Goal: Task Accomplishment & Management: Use online tool/utility

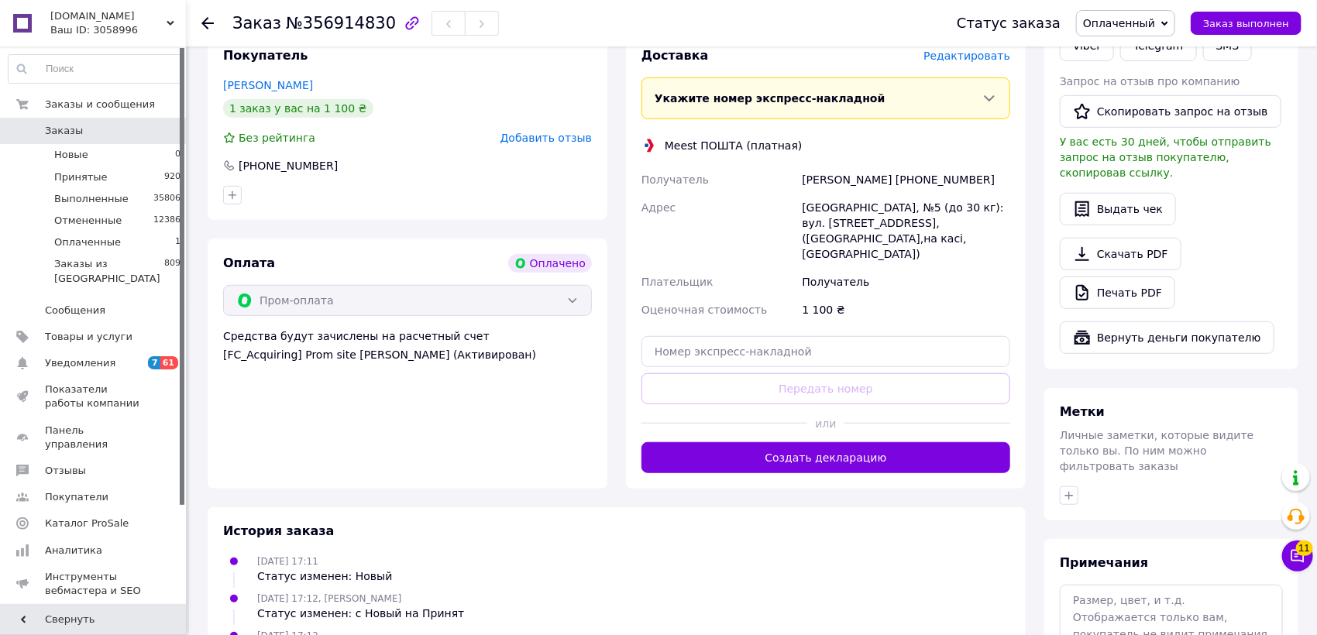
scroll to position [344, 0]
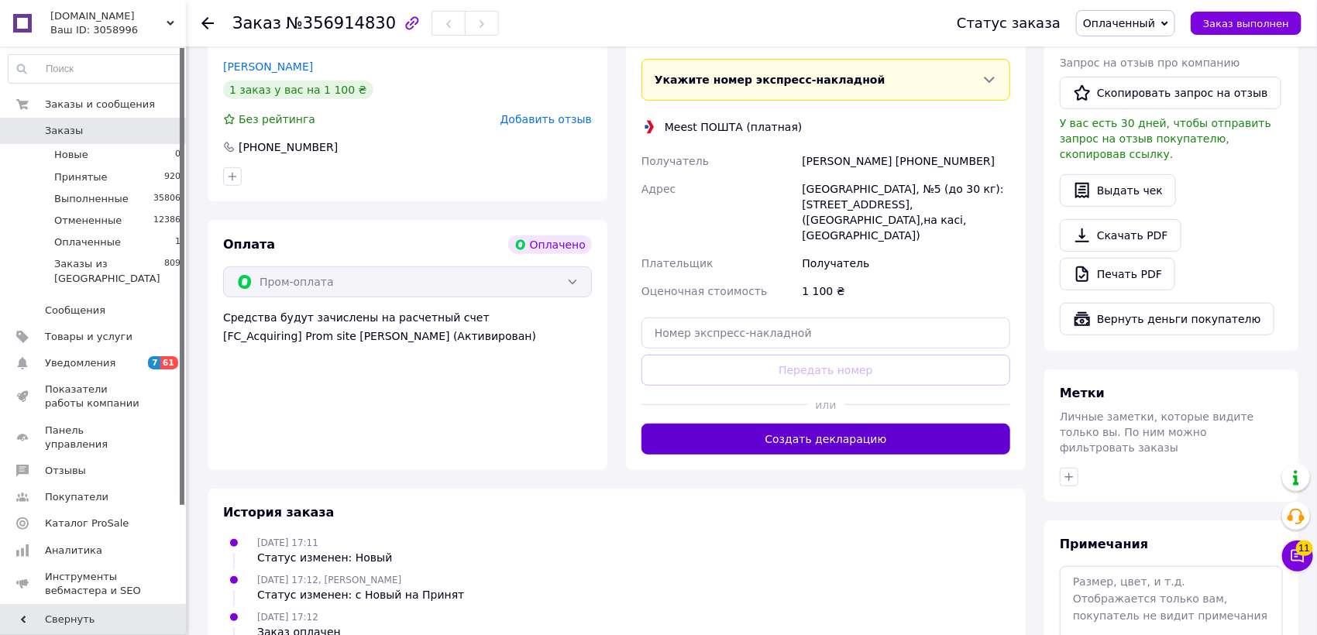
click at [762, 424] on button "Создать декларацию" at bounding box center [826, 439] width 369 height 31
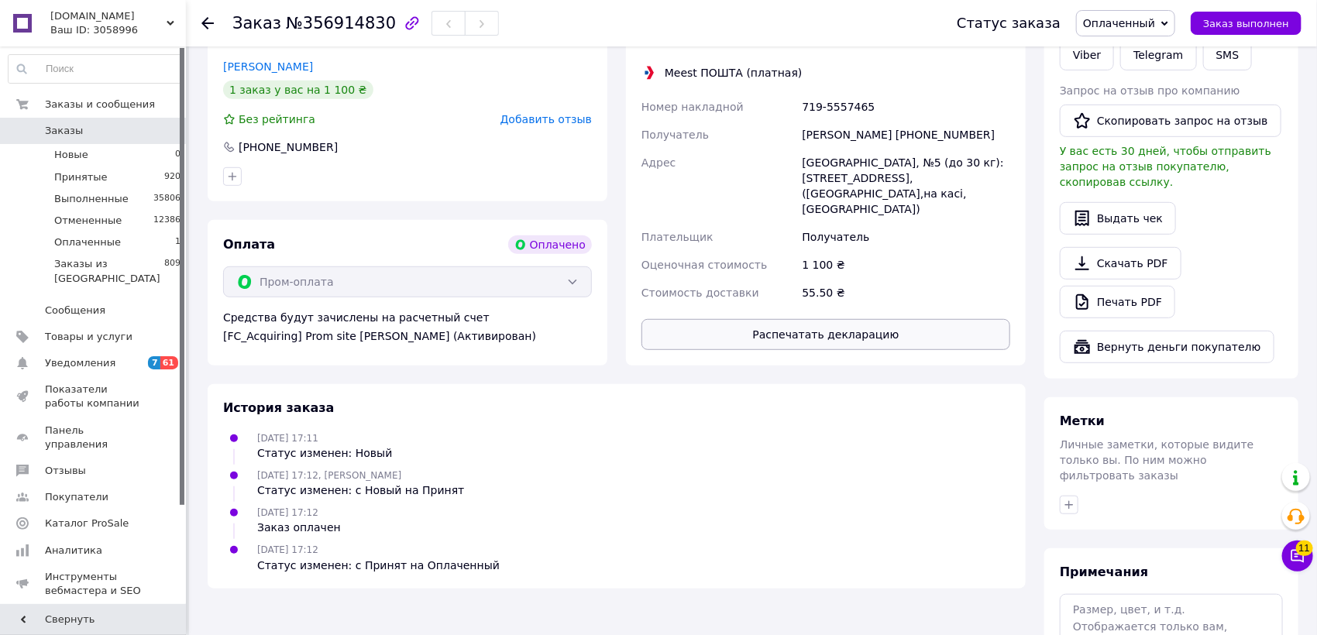
click at [783, 319] on button "Распечатать декларацию" at bounding box center [826, 334] width 369 height 31
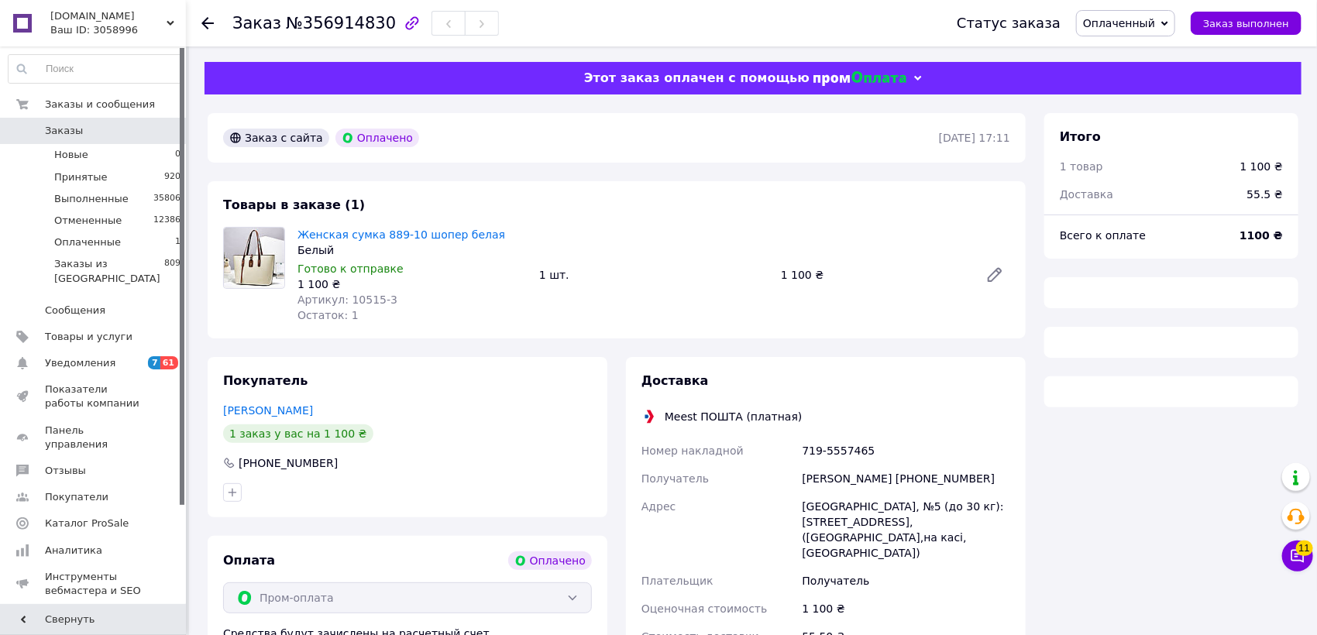
scroll to position [112, 0]
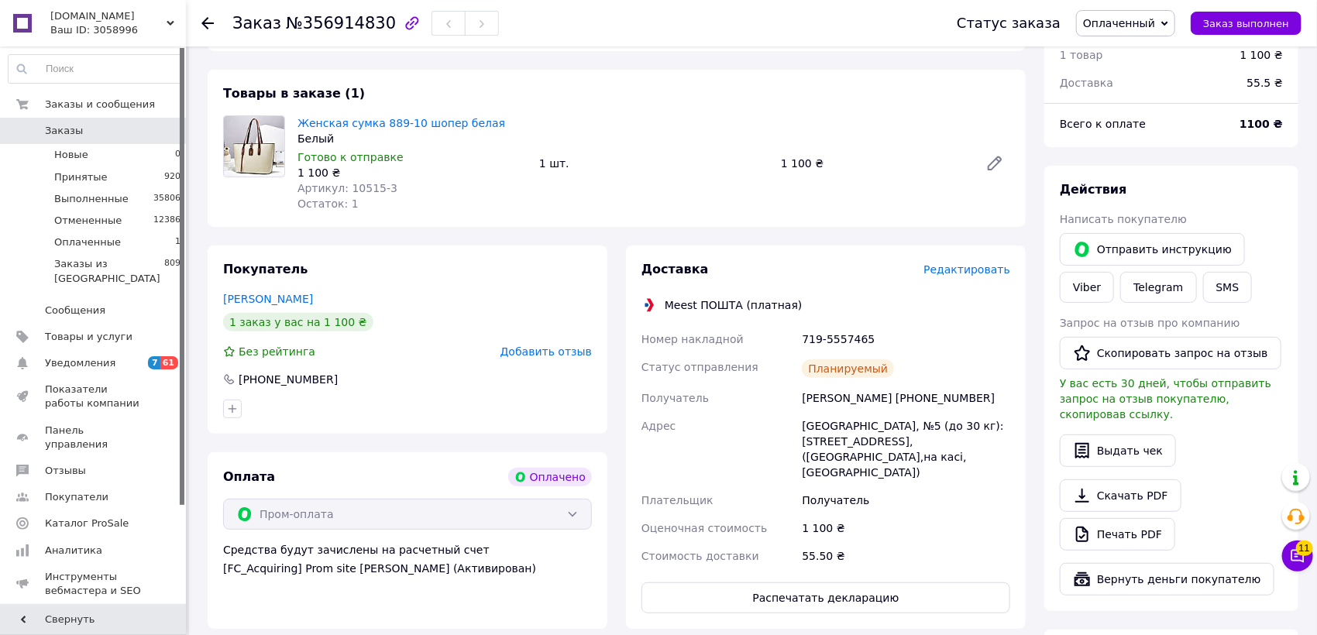
click at [824, 339] on div "719-5557465" at bounding box center [906, 339] width 215 height 28
copy div "719-5557465"
